Goal: Check status: Check status

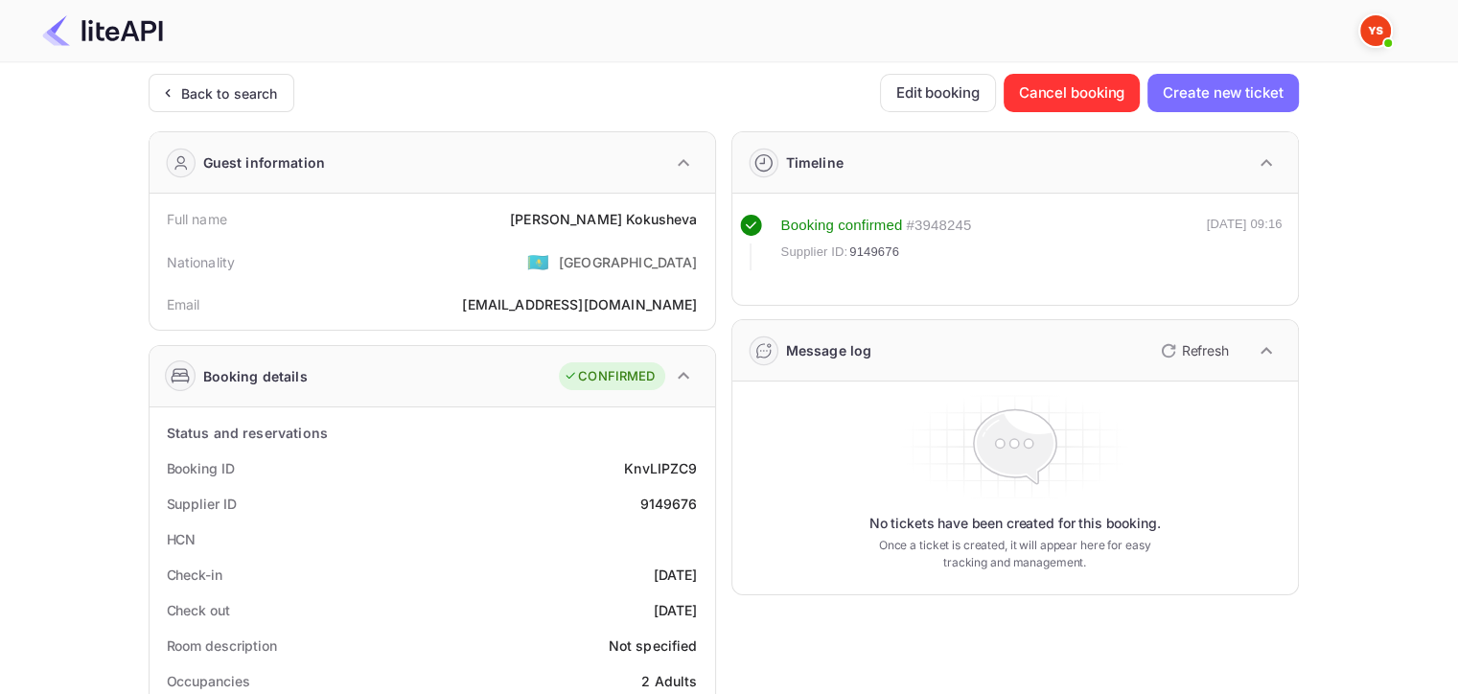
click at [185, 94] on div "Back to search" at bounding box center [229, 93] width 97 height 20
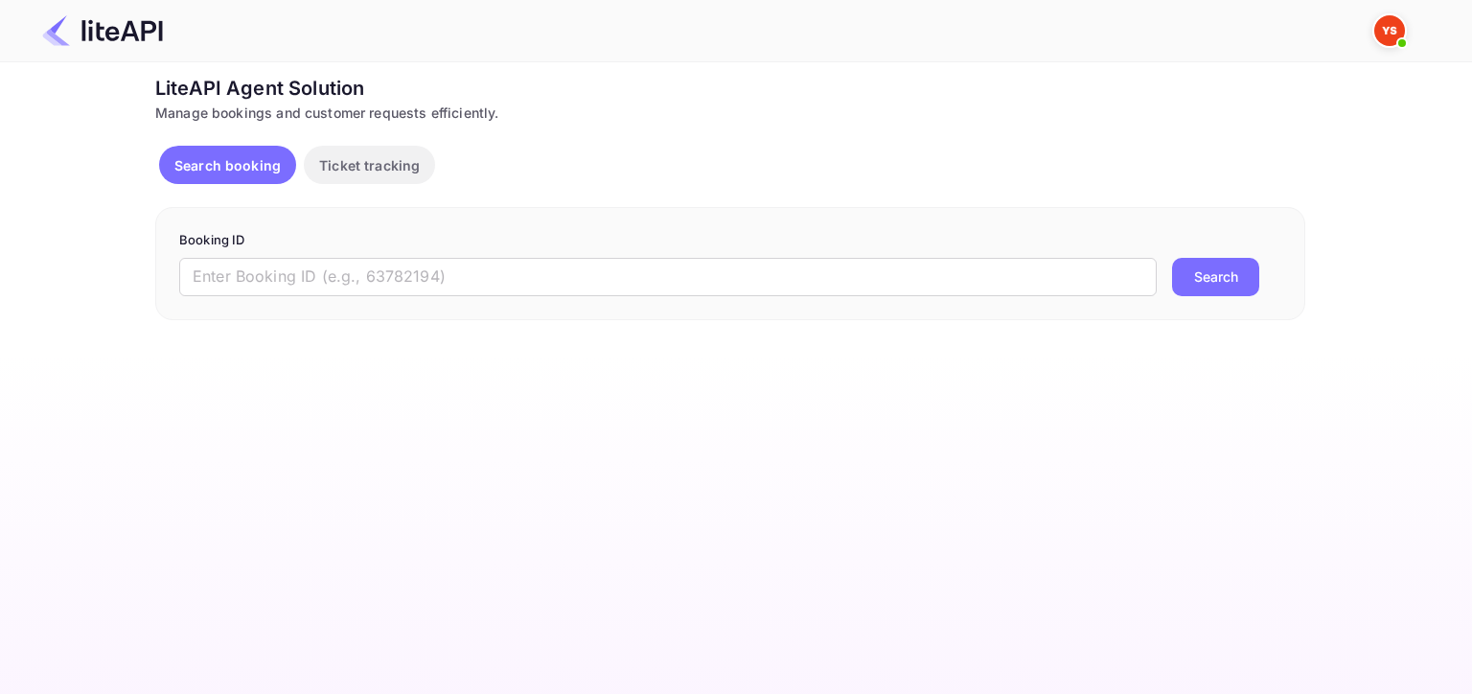
click at [709, 269] on input "text" at bounding box center [667, 277] width 977 height 38
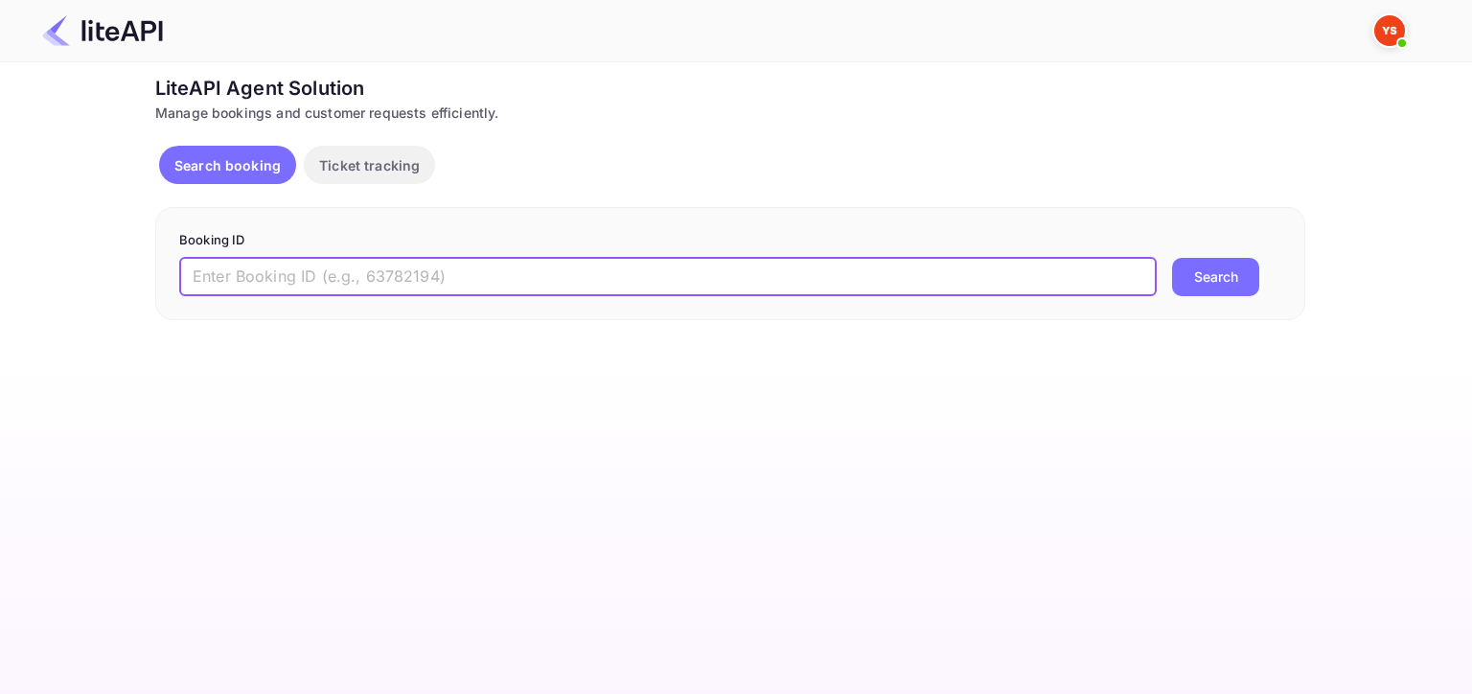
paste input "9170879"
type input "9170879"
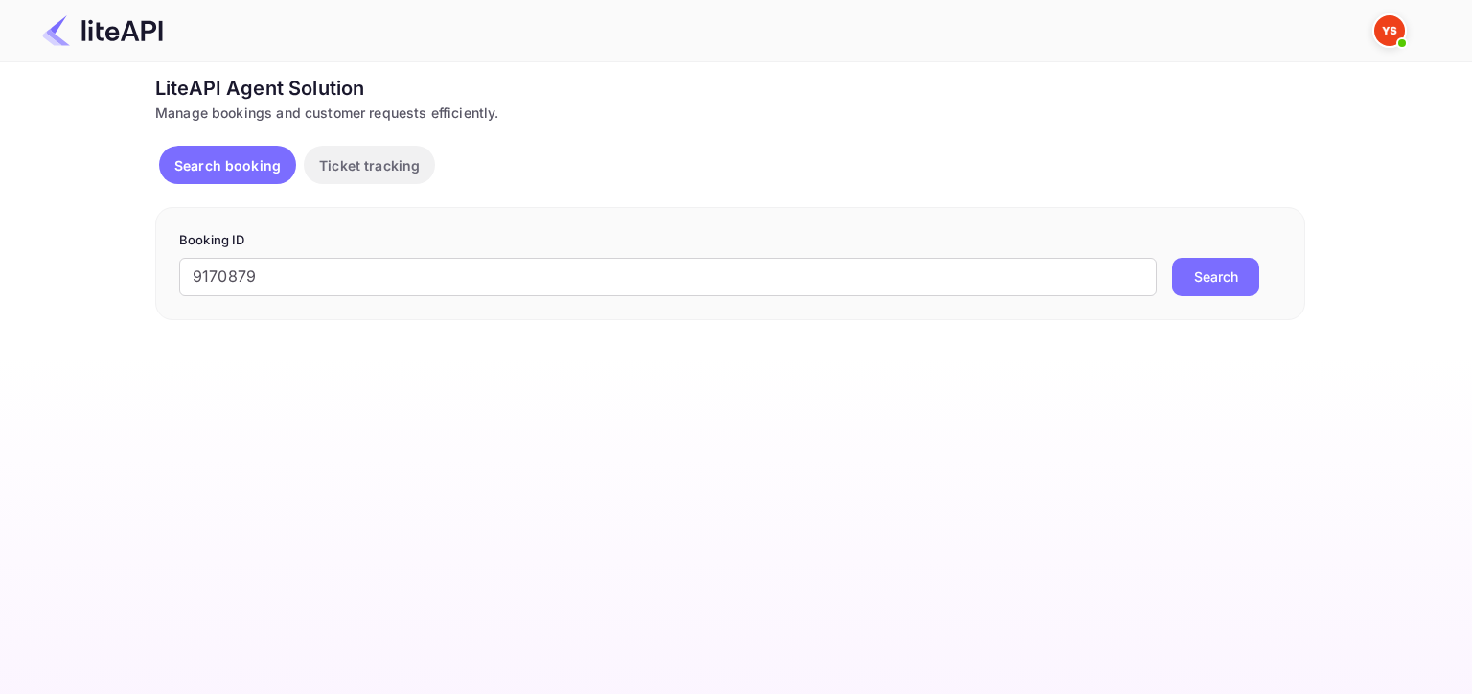
click at [1208, 278] on button "Search" at bounding box center [1215, 277] width 87 height 38
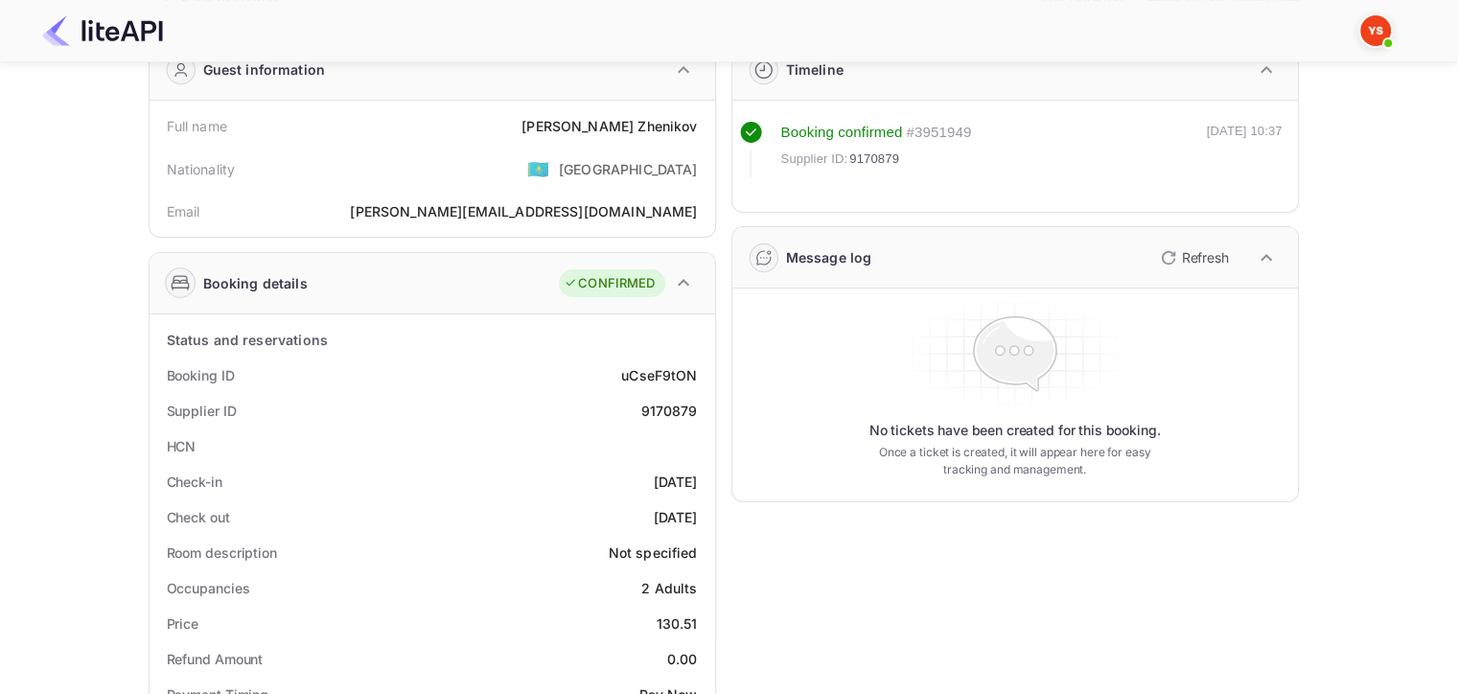
scroll to position [96, 0]
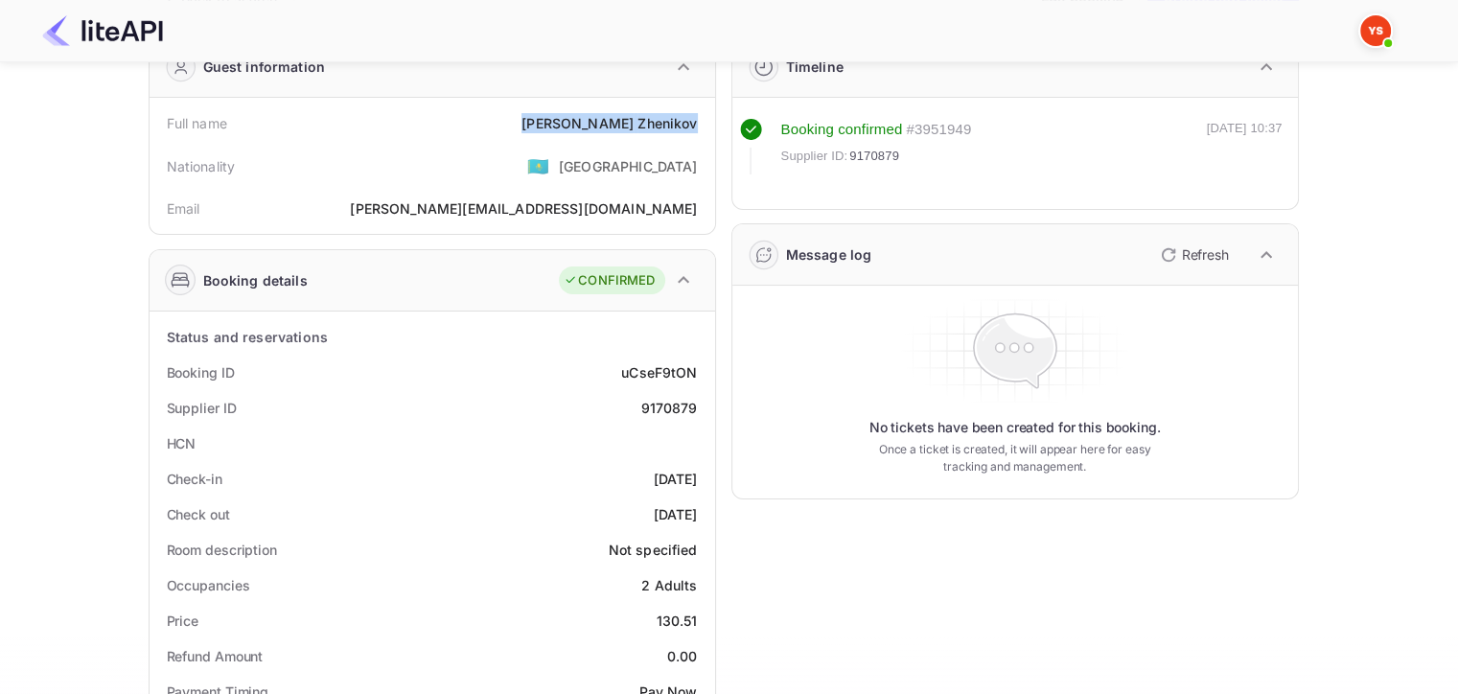
drag, startPoint x: 567, startPoint y: 126, endPoint x: 703, endPoint y: 125, distance: 136.1
click at [703, 125] on div "Full name [PERSON_NAME]" at bounding box center [432, 122] width 550 height 35
copy div "[PERSON_NAME]"
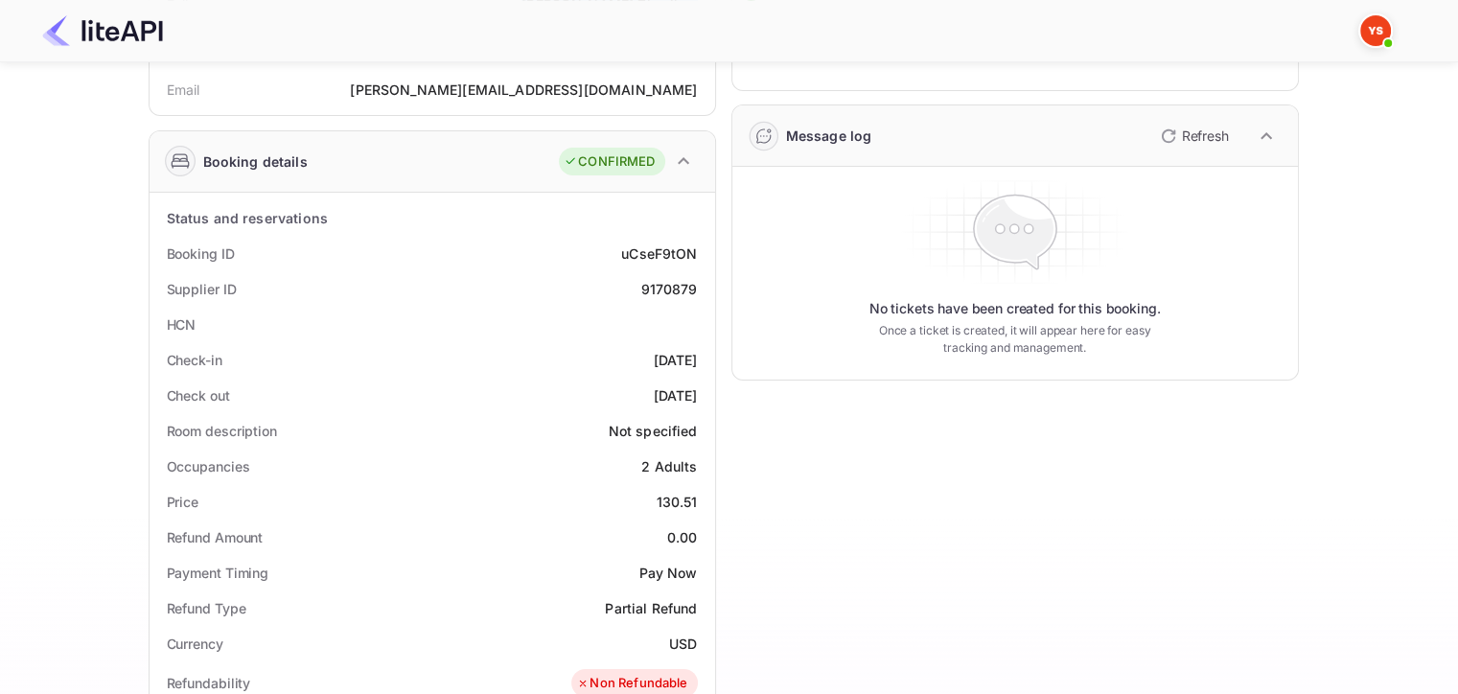
scroll to position [287, 0]
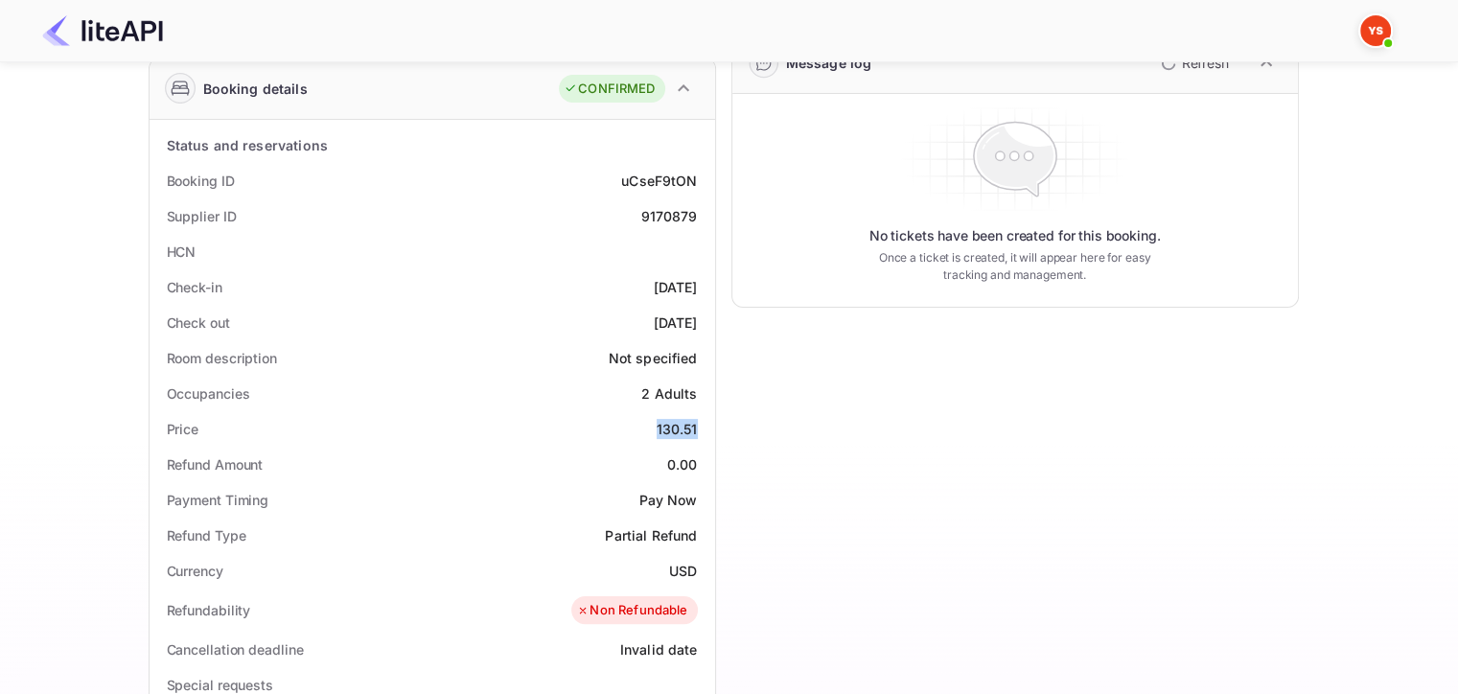
drag, startPoint x: 653, startPoint y: 423, endPoint x: 714, endPoint y: 424, distance: 61.3
click at [714, 424] on div "Booking details CONFIRMED Status and reservations Booking ID uCseF9tON Supplier…" at bounding box center [432, 616] width 567 height 1119
copy div "130.51"
